Goal: Task Accomplishment & Management: Manage account settings

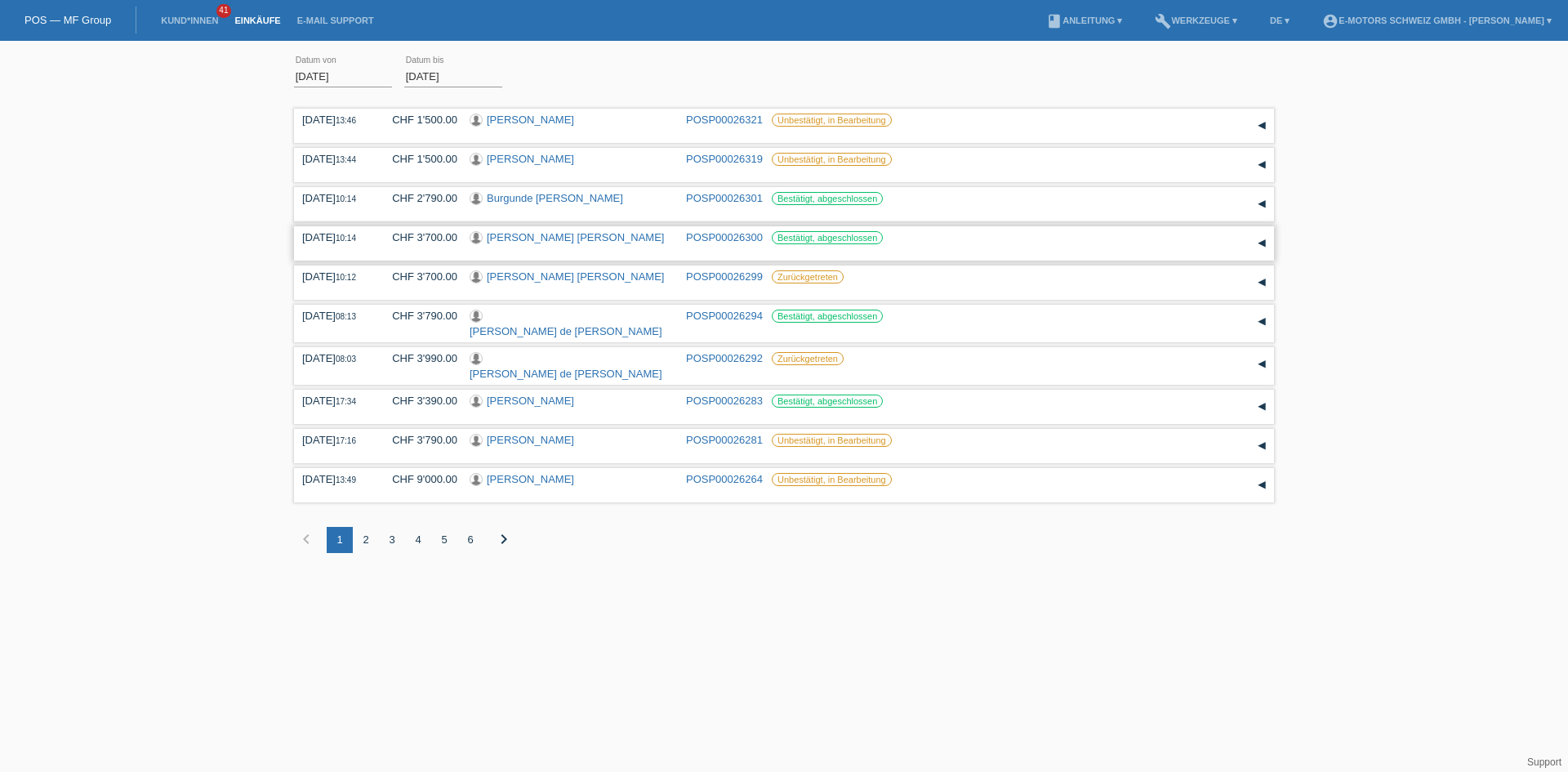
click at [587, 242] on link "[PERSON_NAME] [PERSON_NAME]" at bounding box center [575, 238] width 178 height 12
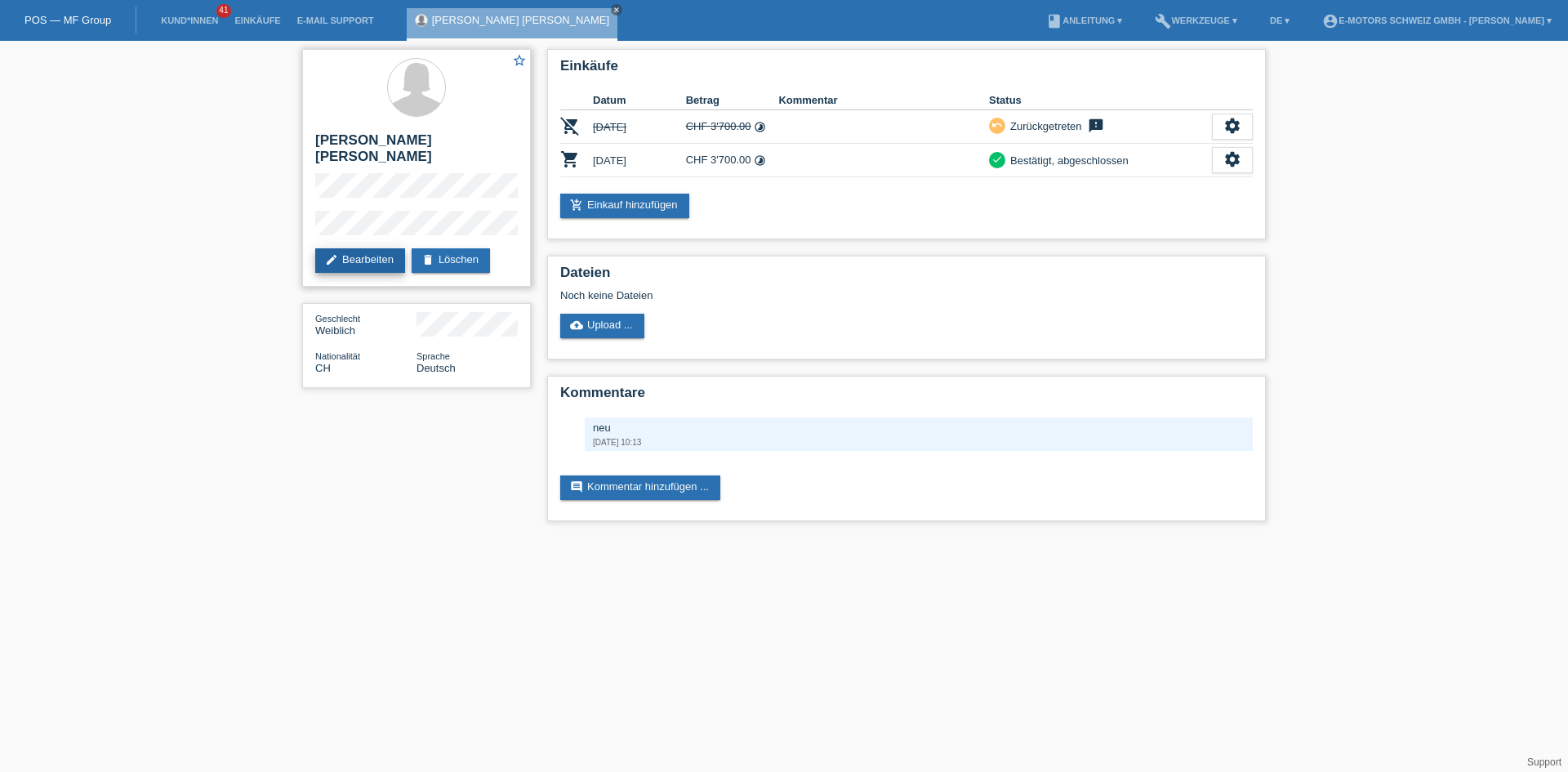
click at [355, 248] on link "edit Bearbeiten" at bounding box center [360, 261] width 90 height 25
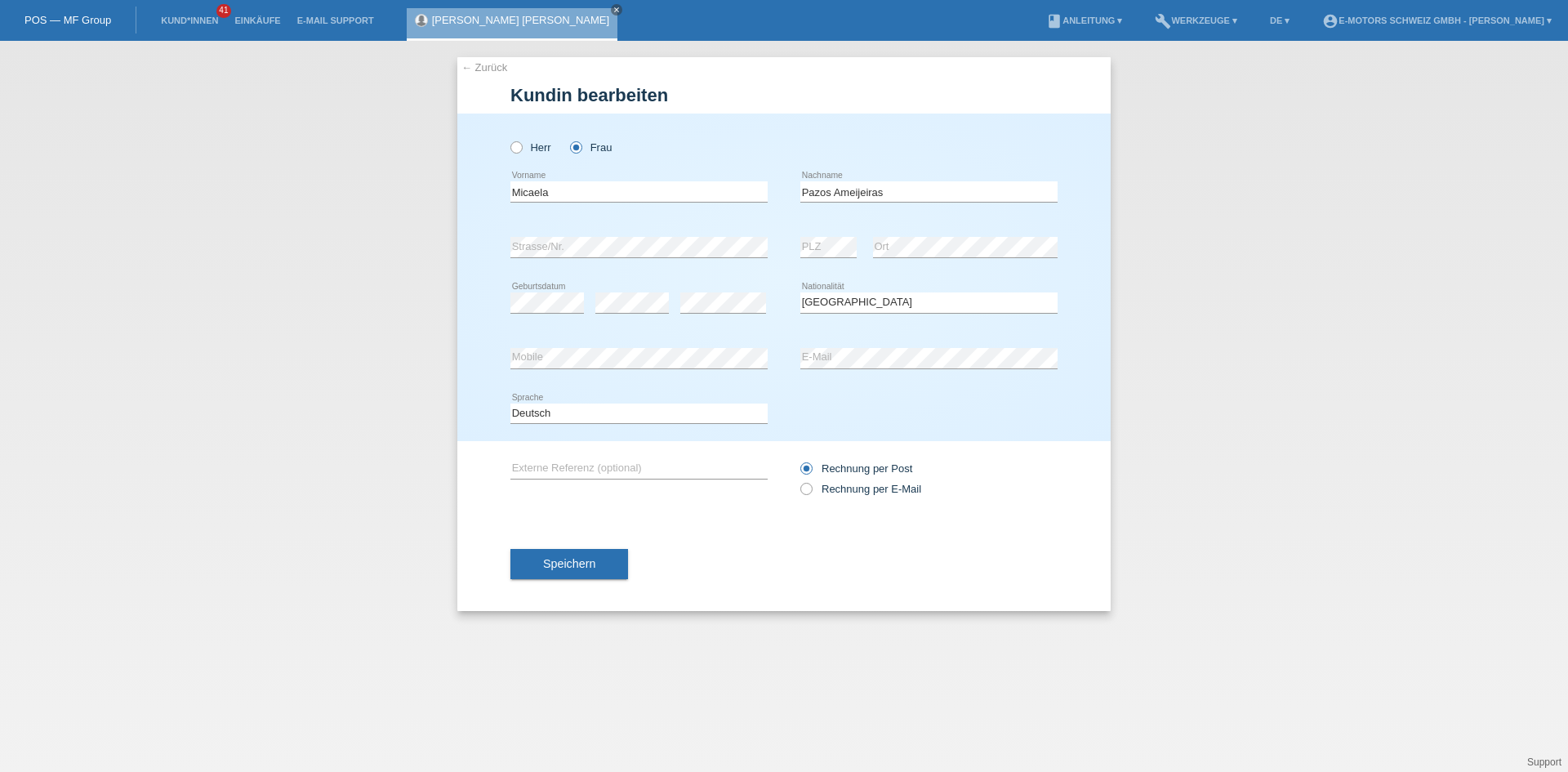
select select "CH"
click at [798, 481] on icon at bounding box center [798, 481] width 0 height 0
click at [809, 493] on input "Rechnung per E-Mail" at bounding box center [806, 492] width 11 height 20
radio input "true"
click at [561, 576] on button "Speichern" at bounding box center [569, 564] width 117 height 31
